Goal: Find specific page/section: Find specific page/section

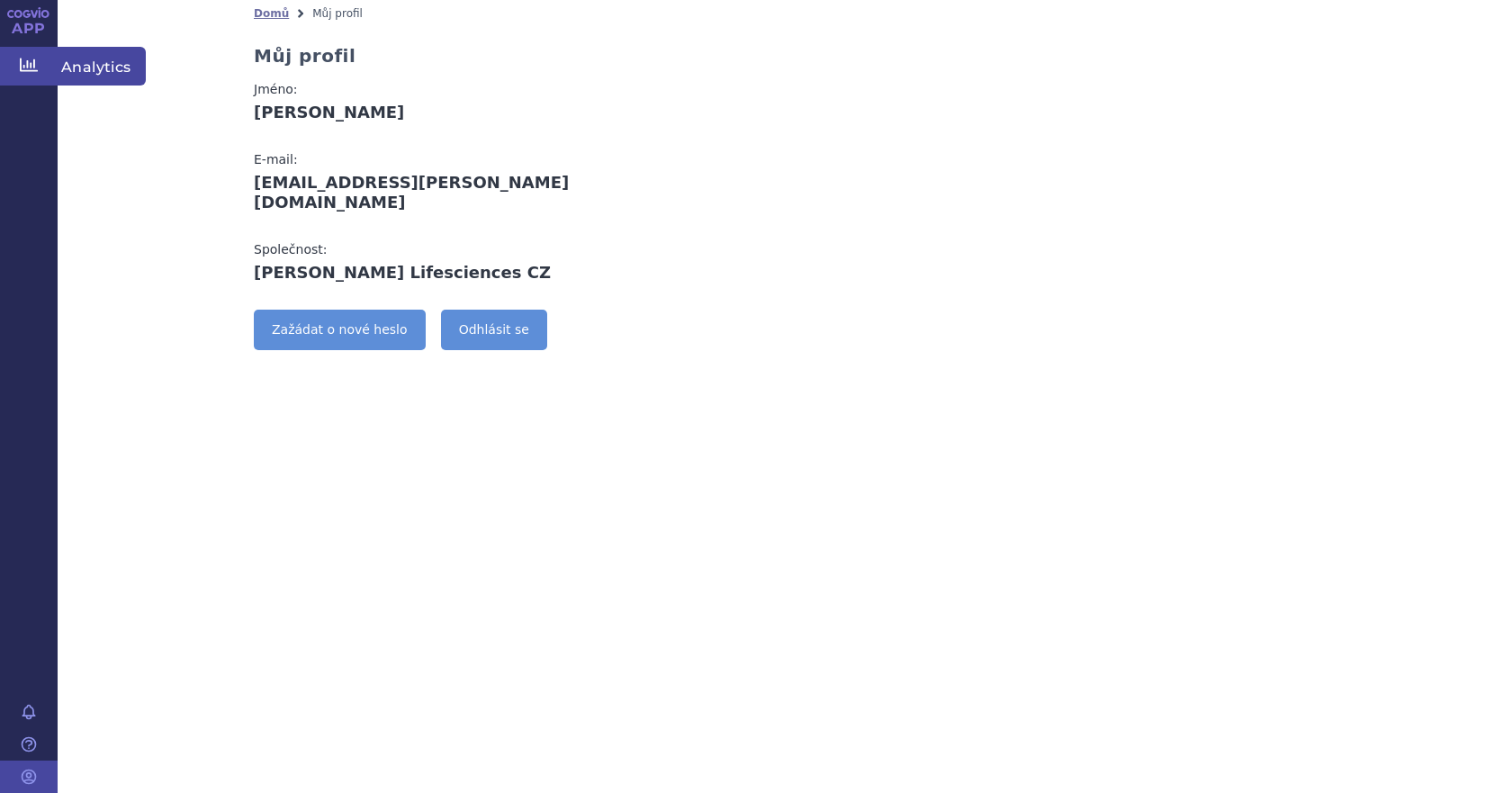
click at [27, 64] on icon at bounding box center [28, 65] width 18 height 14
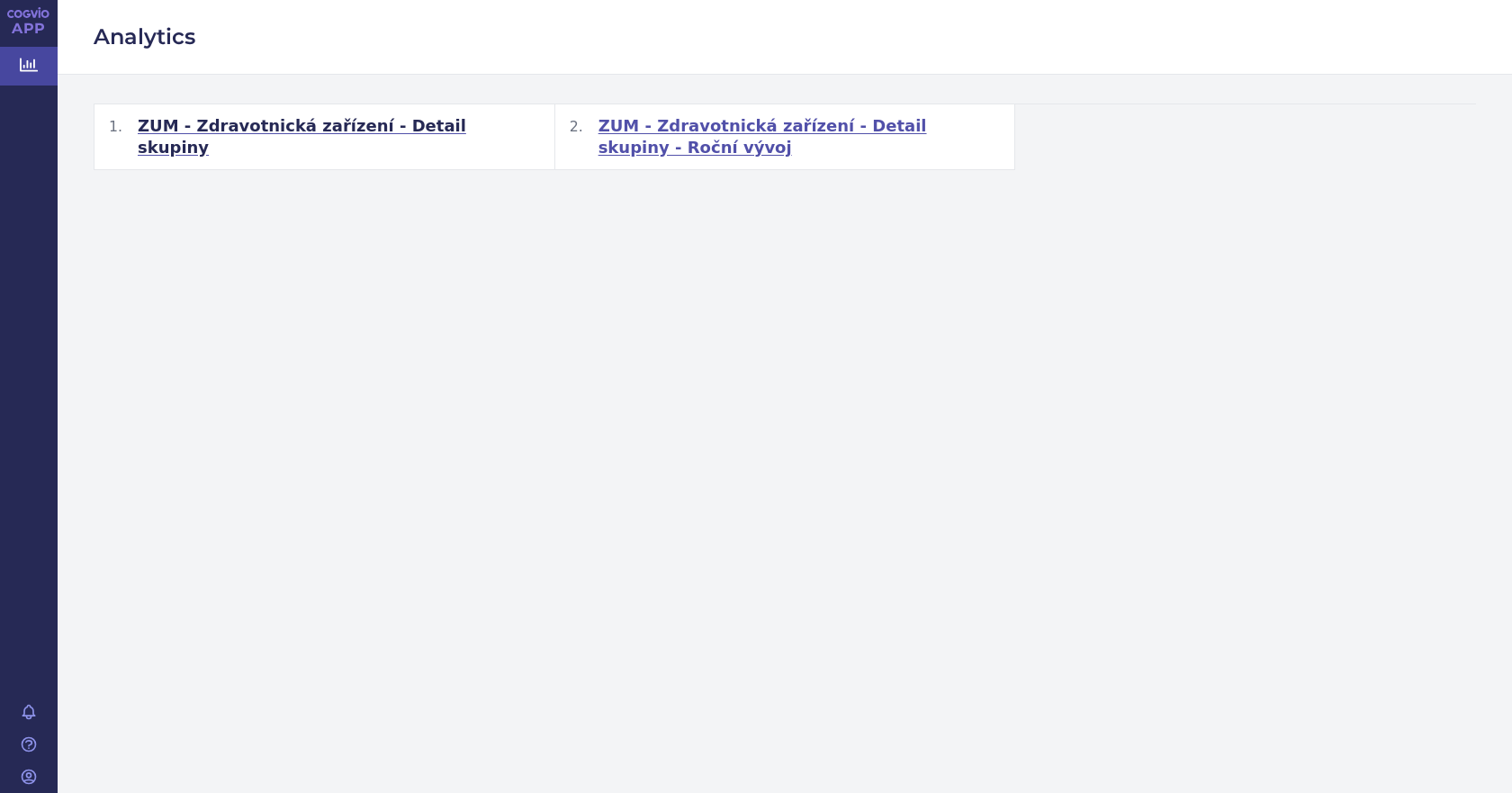
click at [664, 125] on span "ZUM - Zdravotnická zařízení - Detail skupiny - Roční vývoj" at bounding box center [800, 137] width 402 height 44
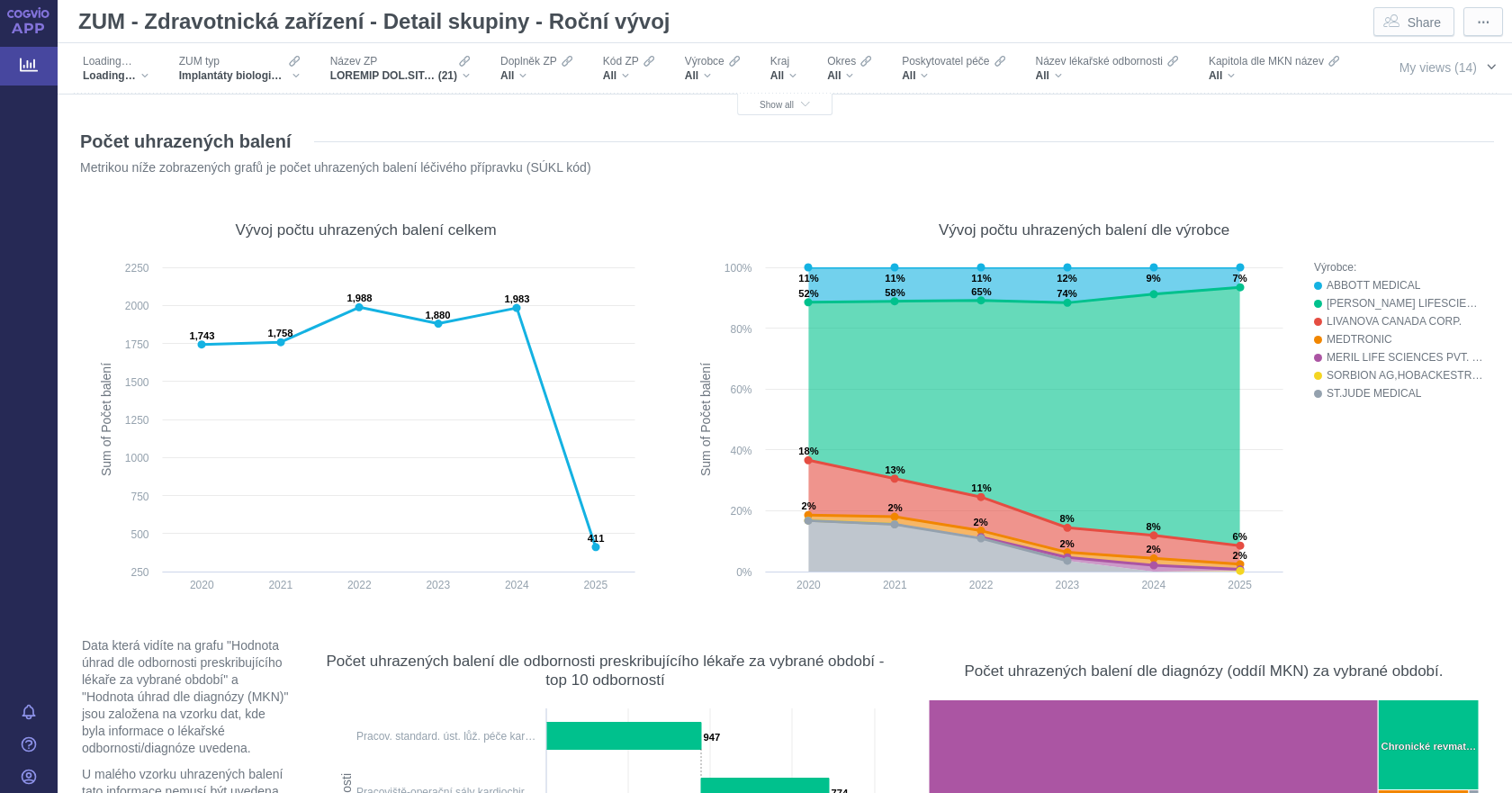
click at [1415, 72] on span "My views (14)" at bounding box center [1438, 67] width 78 height 15
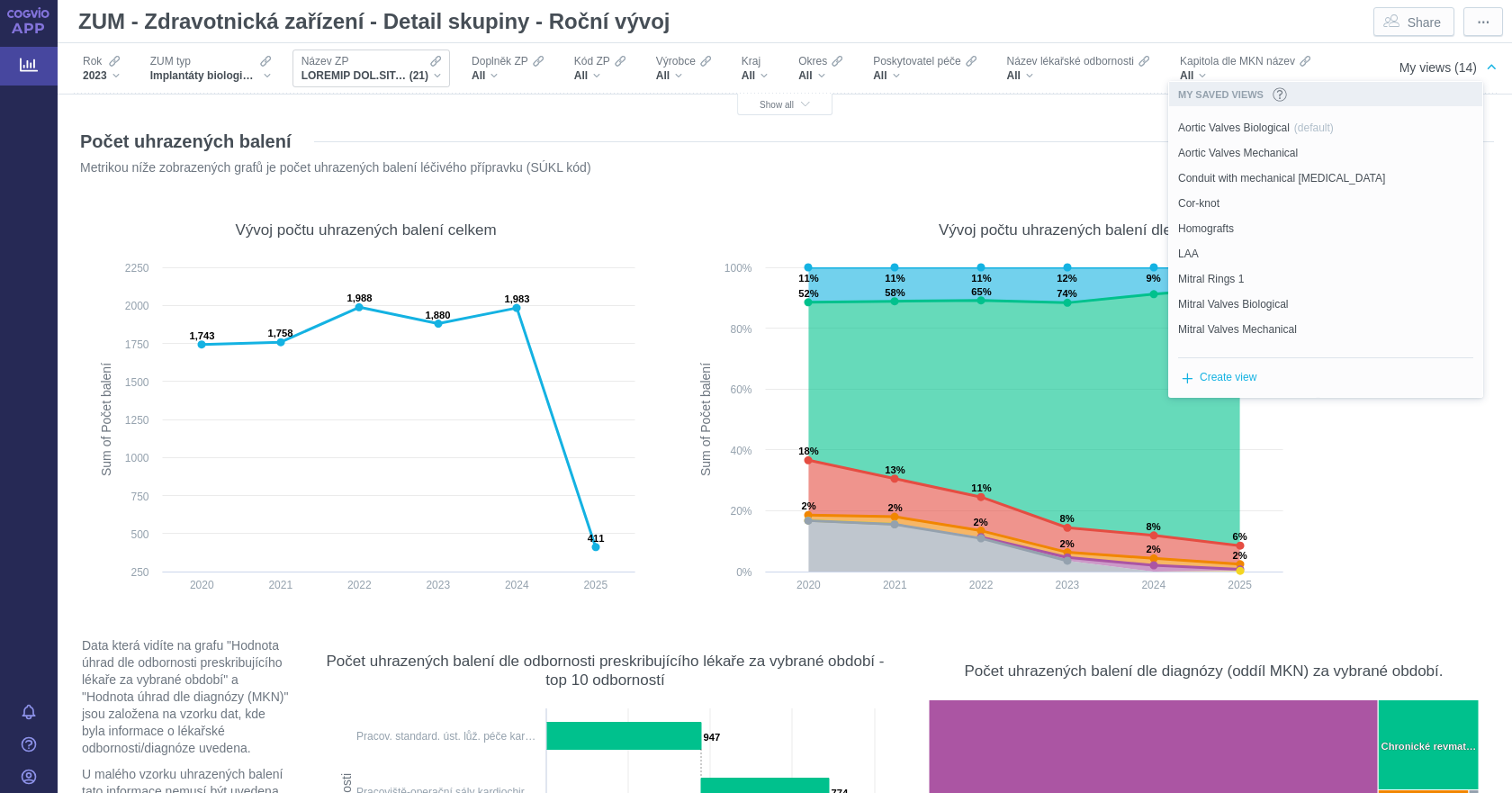
click at [431, 71] on div "(21)" at bounding box center [371, 76] width 140 height 15
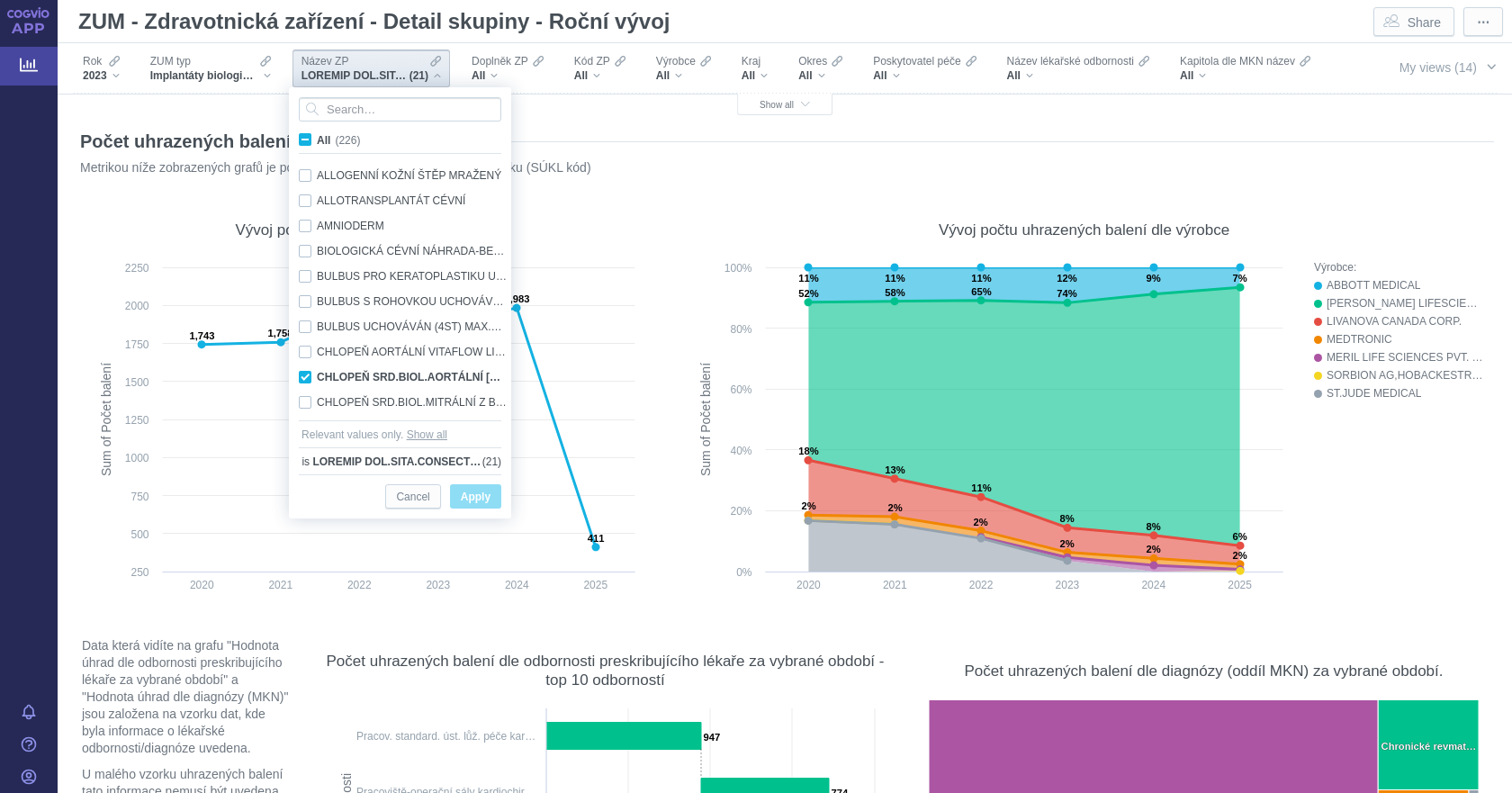
scroll to position [88, 0]
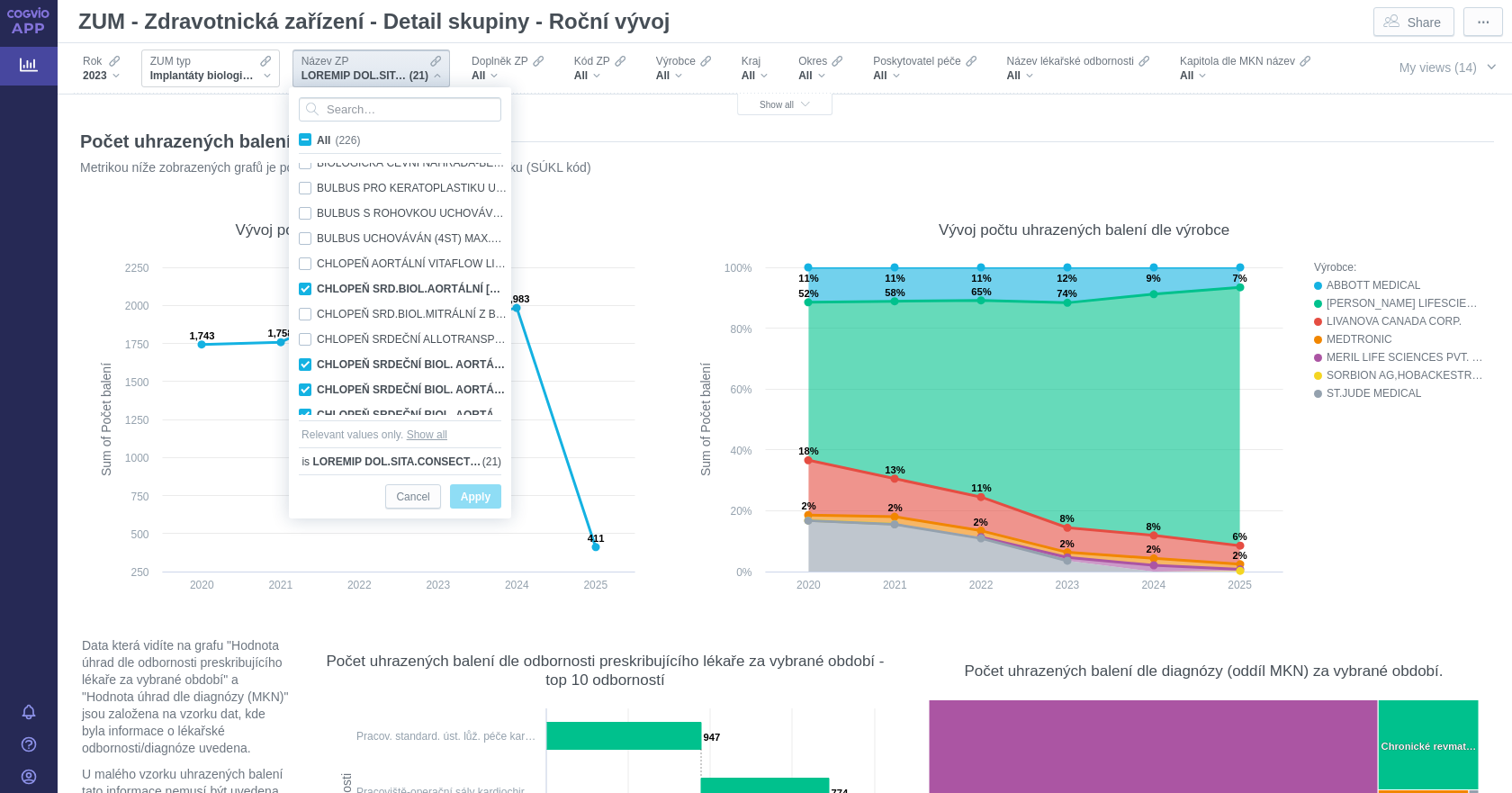
click at [265, 75] on div "Implantáty biologické lidského a zvířecího původu" at bounding box center [210, 76] width 120 height 15
